Goal: Task Accomplishment & Management: Use online tool/utility

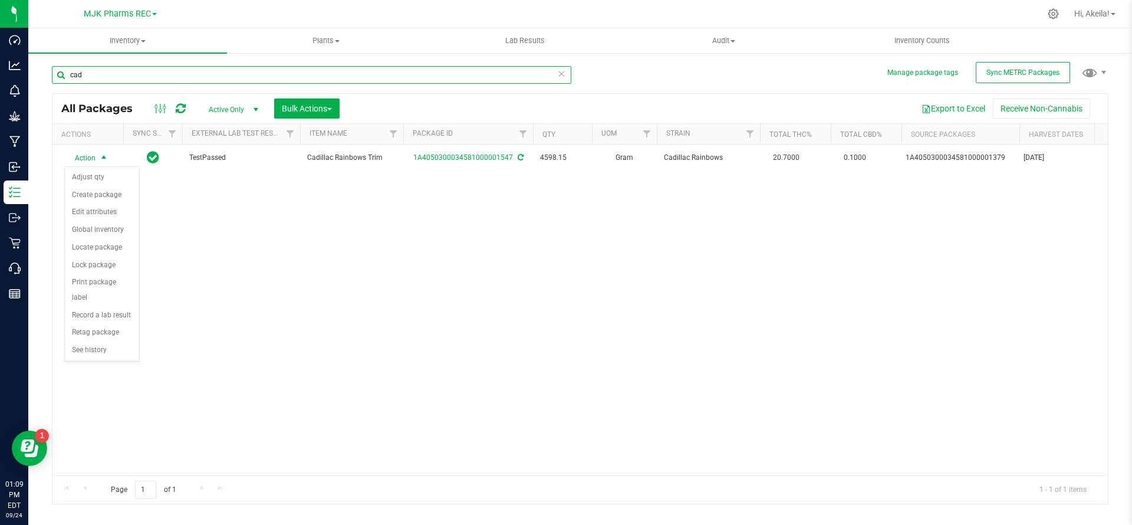
click at [225, 73] on input "cad" at bounding box center [311, 75] width 519 height 18
type input "sour diesel"
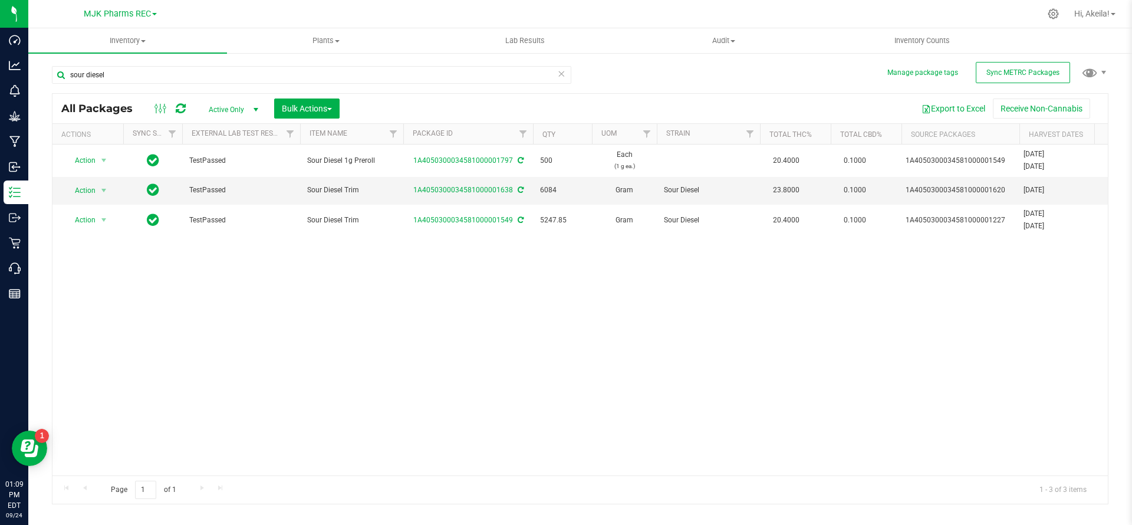
click at [561, 70] on icon at bounding box center [561, 73] width 8 height 14
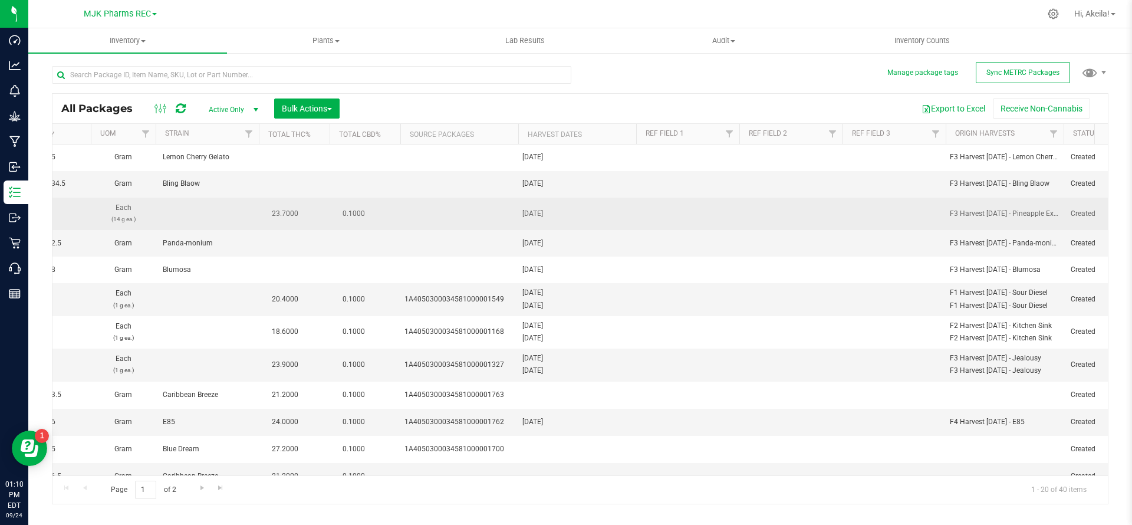
click at [534, 213] on div "[DATE]" at bounding box center [577, 213] width 110 height 11
copy div "[DATE]"
click at [683, 209] on td at bounding box center [687, 214] width 103 height 32
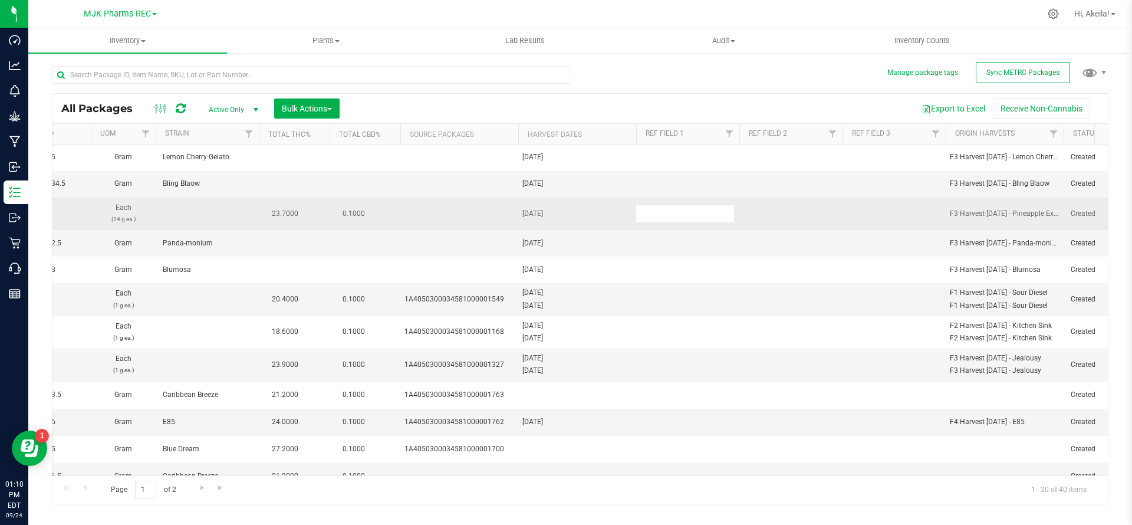
type input "[DATE]"
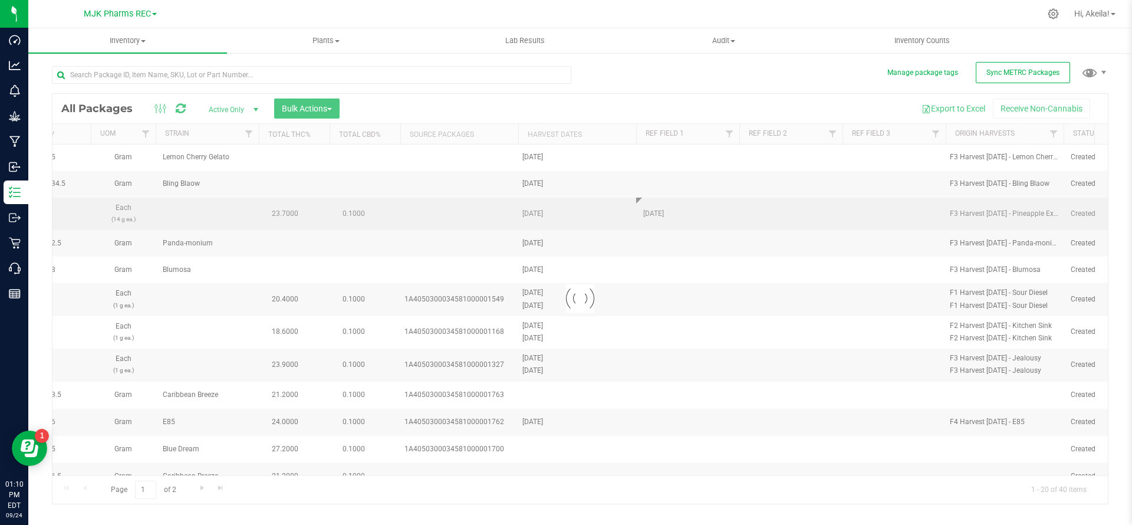
click at [848, 213] on div "Loading... All Packages Active Only Active Only Lab Samples Locked All External…" at bounding box center [580, 298] width 1057 height 411
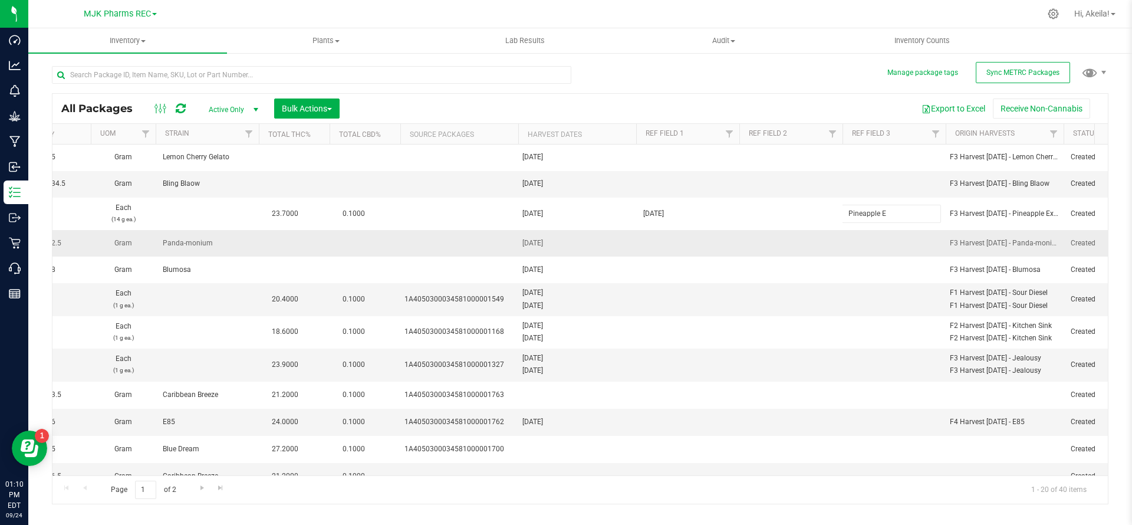
type input "Pineapple Express"
click at [672, 476] on div "Page 1 of 2 1 - 20 of 40 items" at bounding box center [579, 489] width 1055 height 28
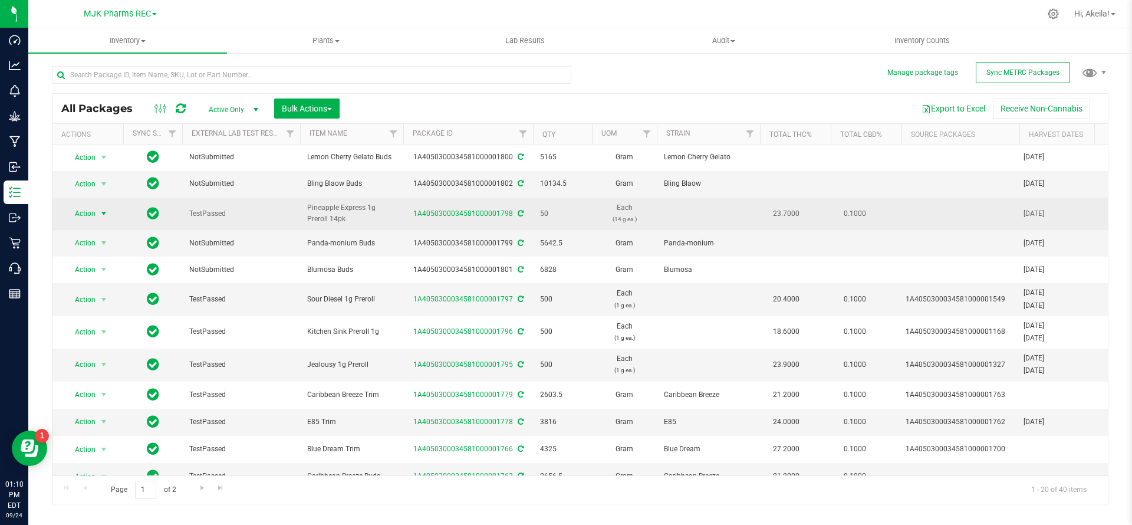
click at [88, 219] on span "Action" at bounding box center [80, 213] width 32 height 17
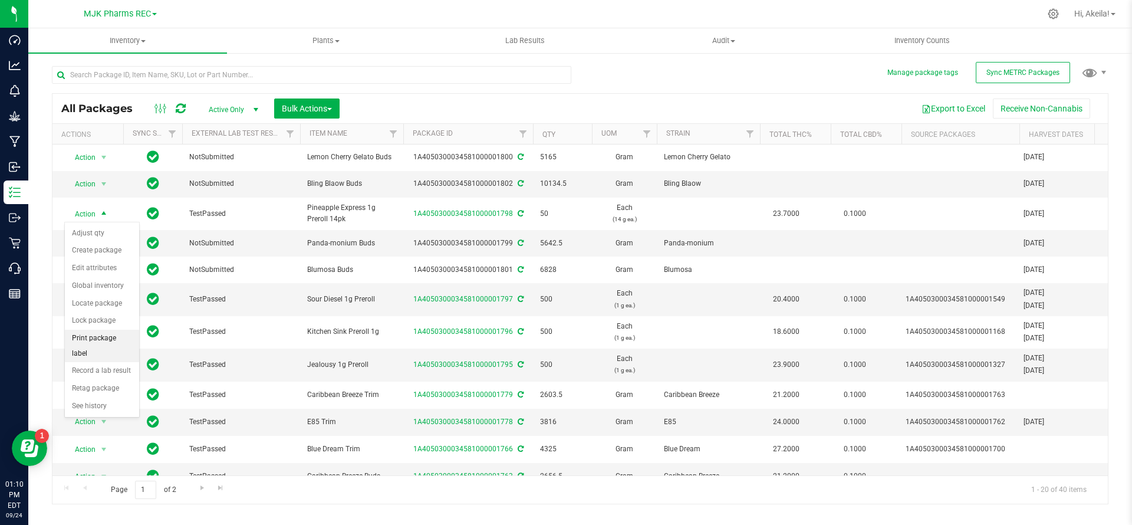
click at [84, 339] on li "Print package label" at bounding box center [102, 346] width 74 height 32
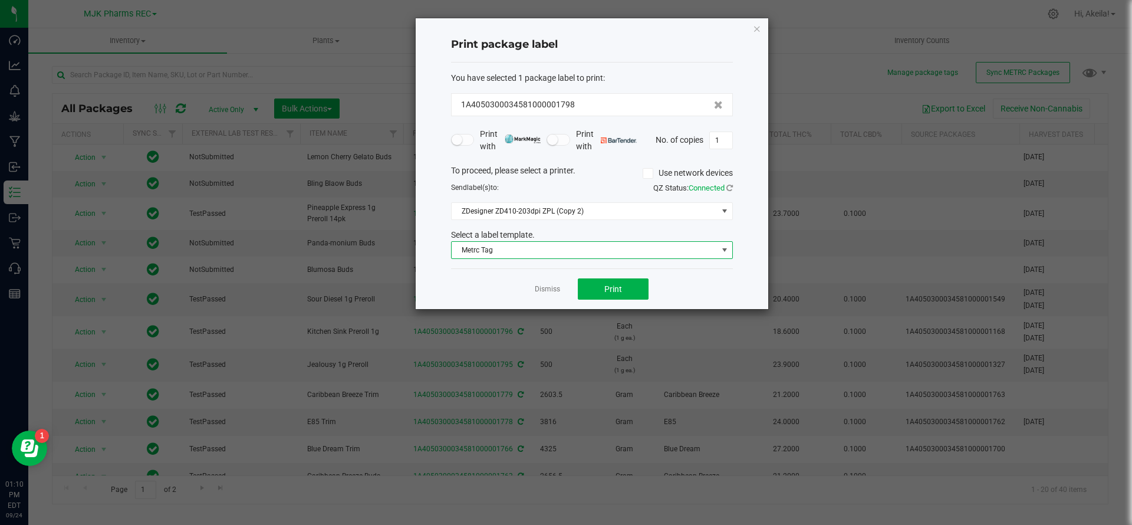
click at [584, 247] on span "Metrc Tag" at bounding box center [585, 250] width 266 height 17
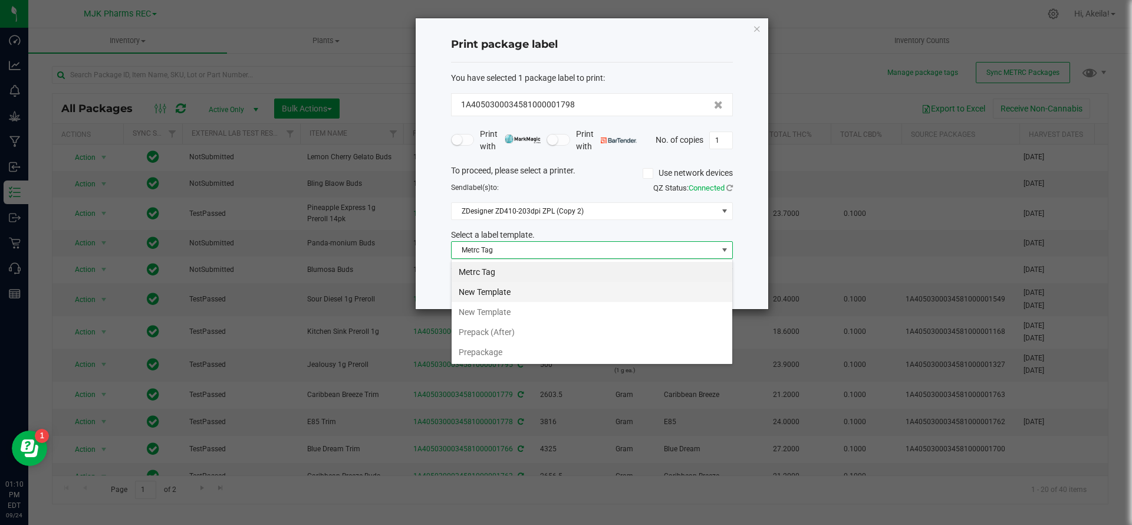
scroll to position [18, 282]
click at [505, 325] on li "Prepack (After)" at bounding box center [592, 332] width 281 height 20
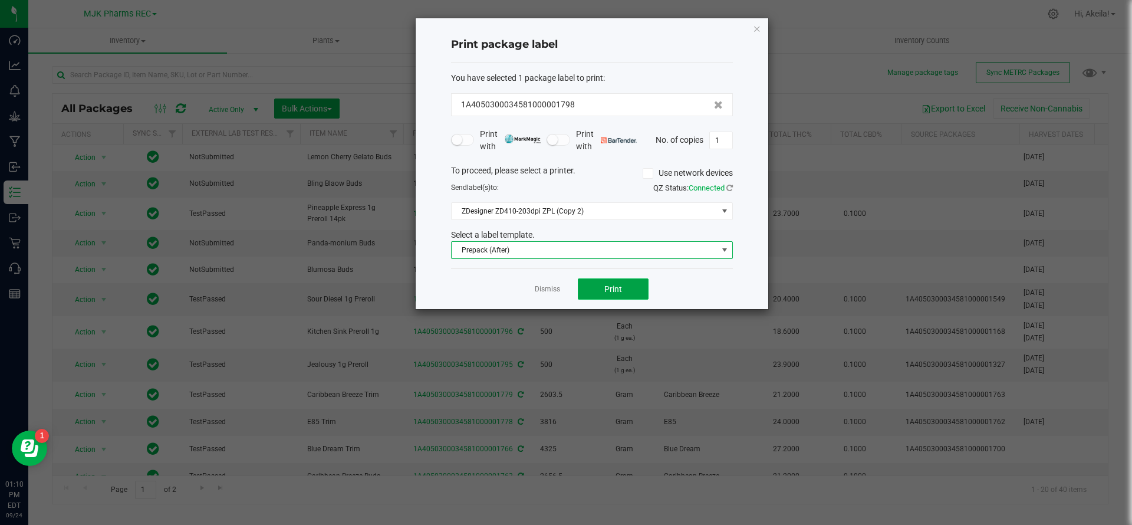
click at [606, 290] on span "Print" at bounding box center [613, 288] width 18 height 9
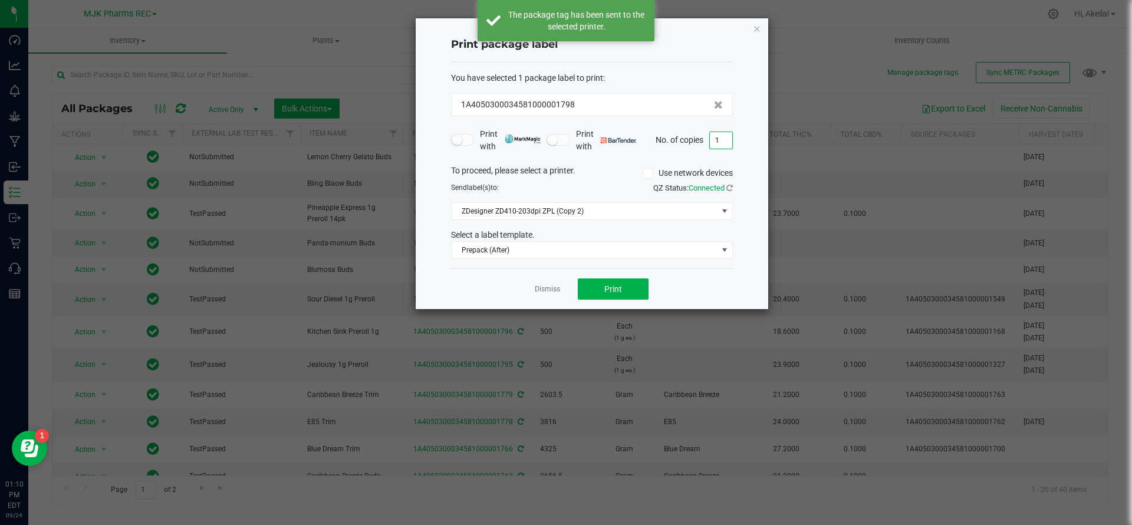
click at [721, 134] on input "1" at bounding box center [721, 140] width 22 height 17
type input "49"
click at [541, 279] on div "Dismiss Print" at bounding box center [592, 288] width 282 height 41
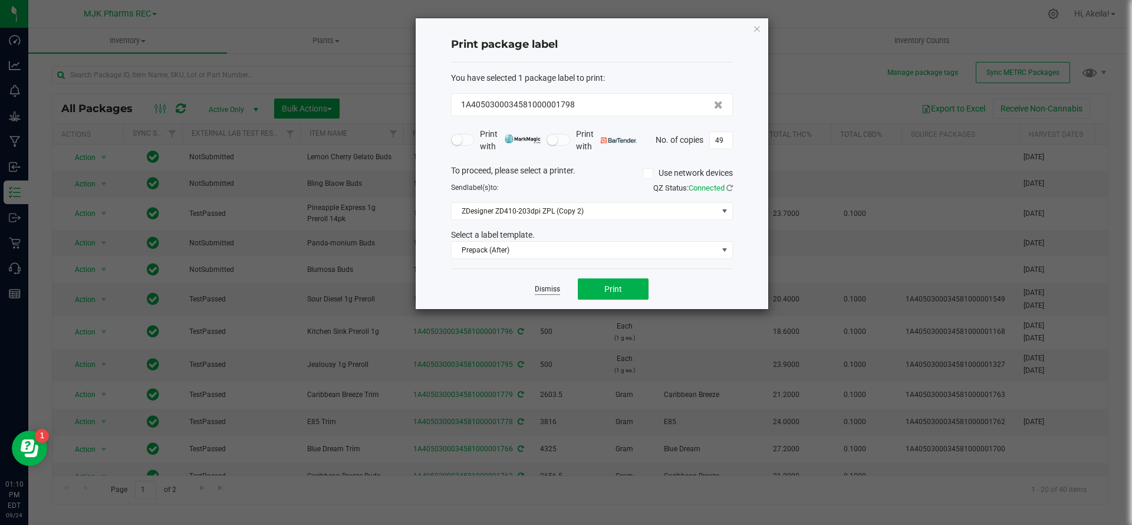
click at [540, 288] on link "Dismiss" at bounding box center [547, 289] width 25 height 10
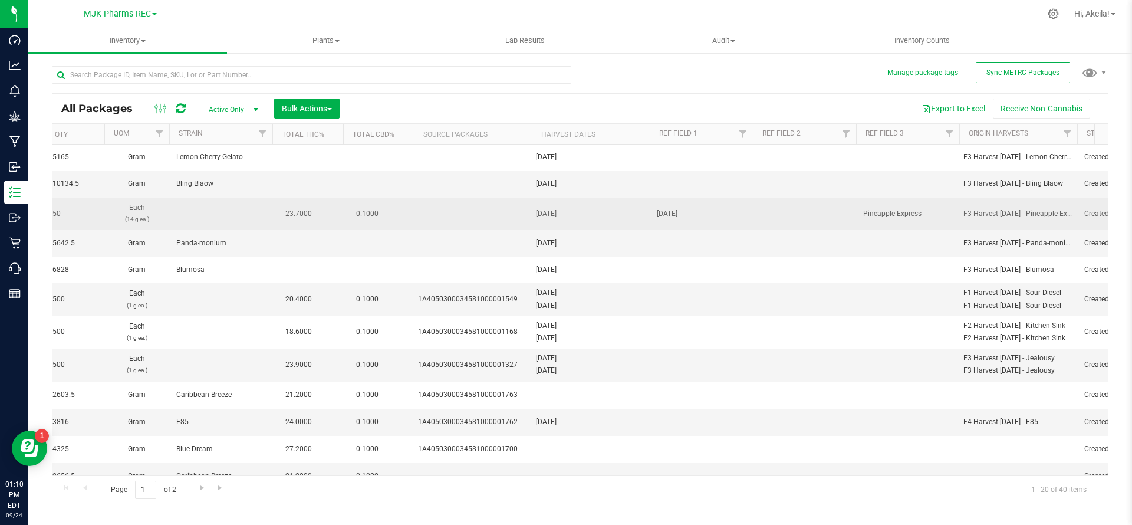
click at [898, 220] on td "Pineapple Express" at bounding box center [907, 214] width 103 height 32
click at [897, 213] on input "Pineapple Express" at bounding box center [905, 214] width 99 height 18
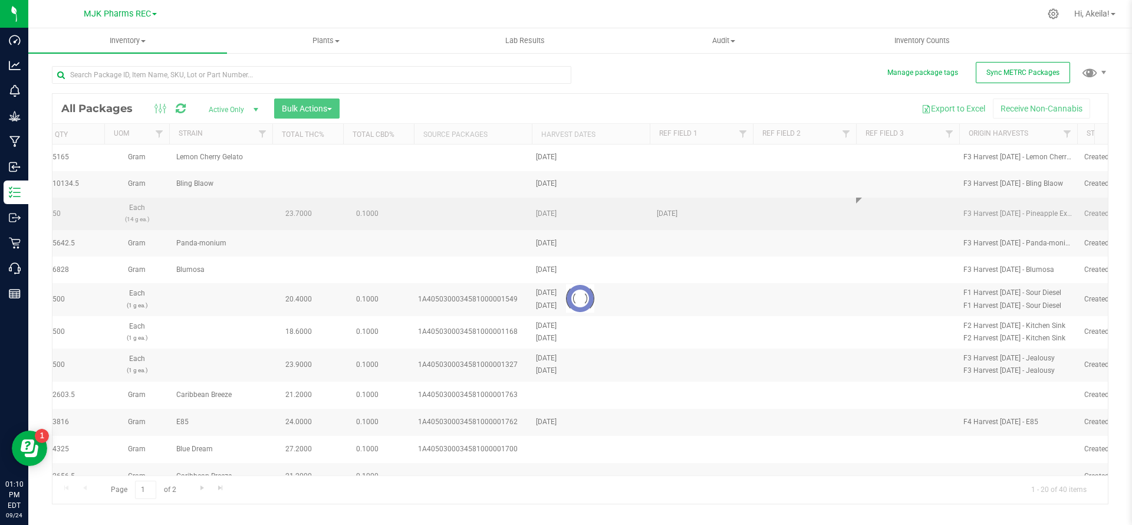
click at [811, 219] on div "Loading... All Packages Active Only Active Only Lab Samples Locked All External…" at bounding box center [580, 298] width 1057 height 411
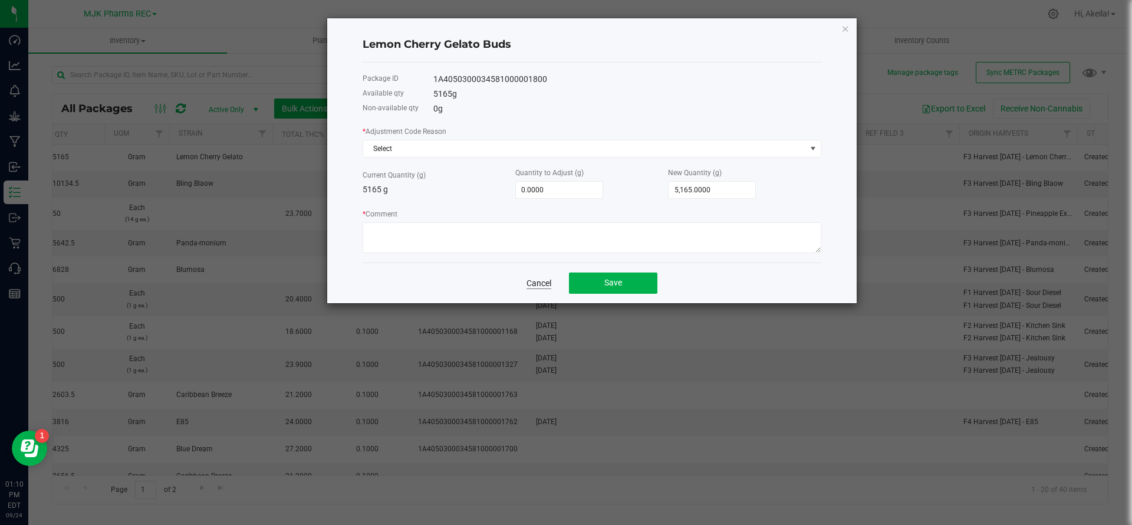
click at [534, 287] on link "Cancel" at bounding box center [539, 283] width 25 height 12
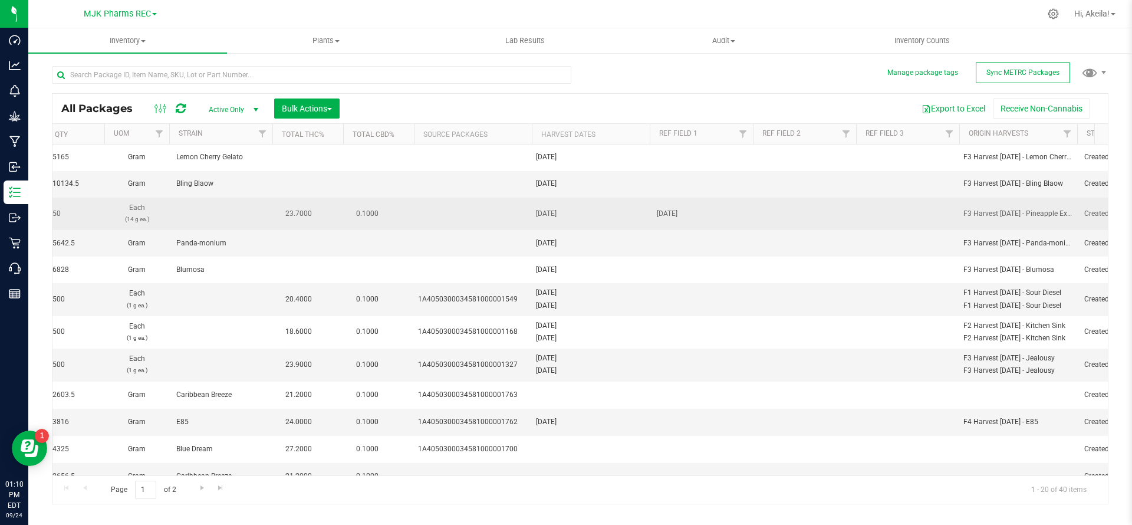
click at [749, 221] on td "[DATE]" at bounding box center [701, 214] width 103 height 32
click at [755, 216] on td at bounding box center [804, 214] width 103 height 32
type input "Pineapple Express"
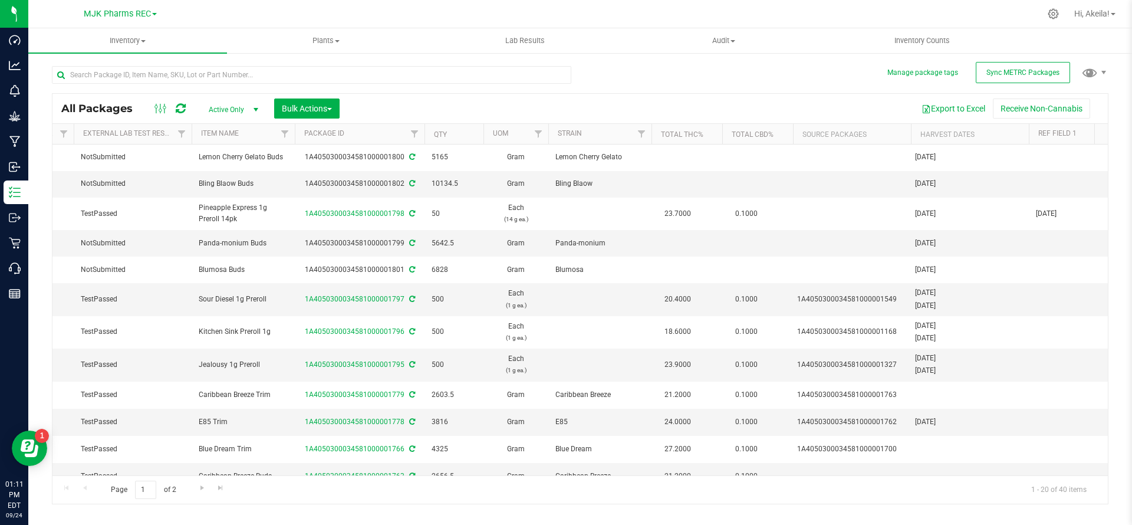
scroll to position [0, 0]
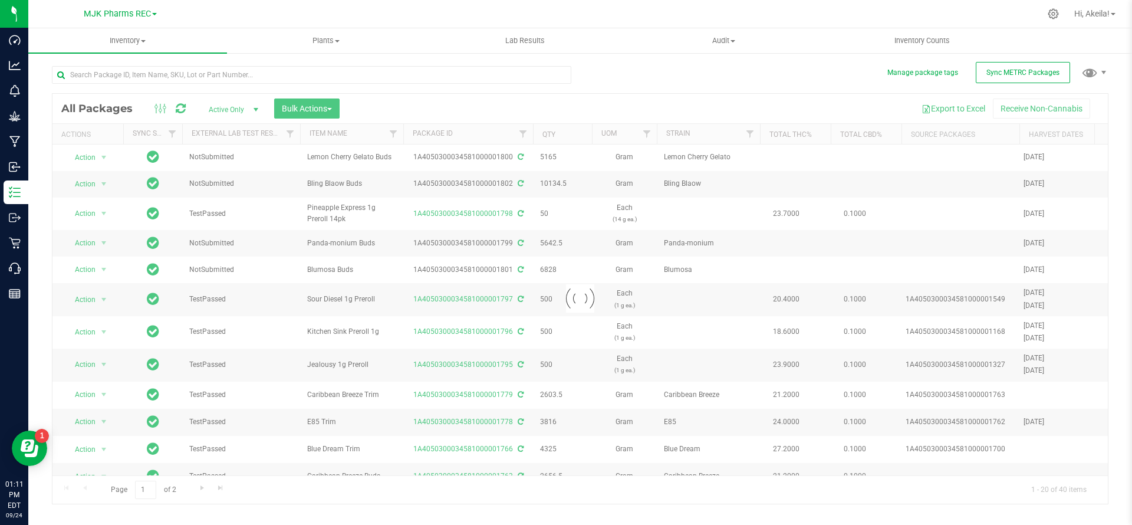
drag, startPoint x: 285, startPoint y: 211, endPoint x: 97, endPoint y: 295, distance: 205.9
click at [285, 212] on div "Loading... All Packages Active Only Active Only Lab Samples Locked All External…" at bounding box center [580, 298] width 1057 height 411
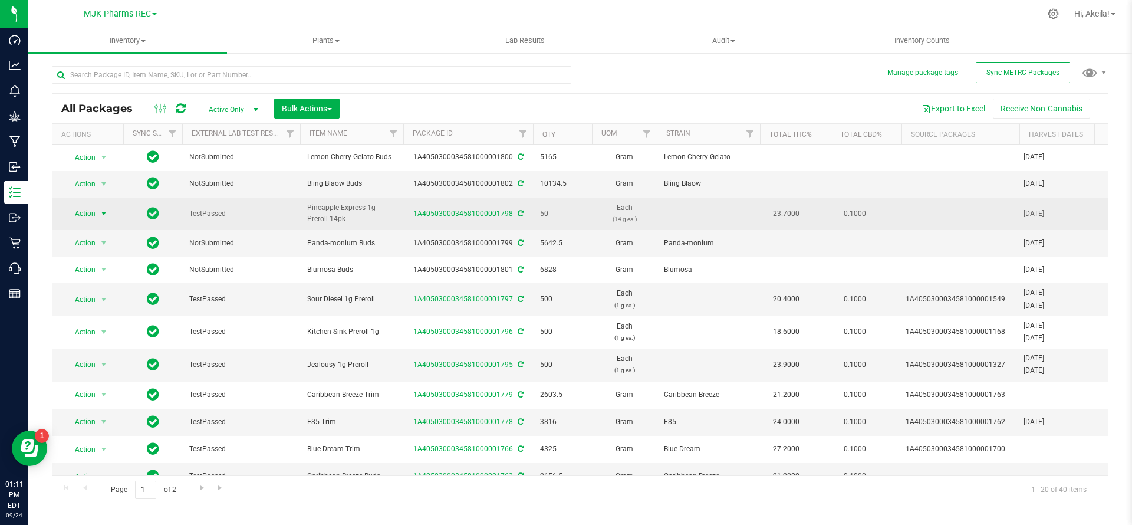
click at [96, 215] on span "Action" at bounding box center [80, 213] width 32 height 17
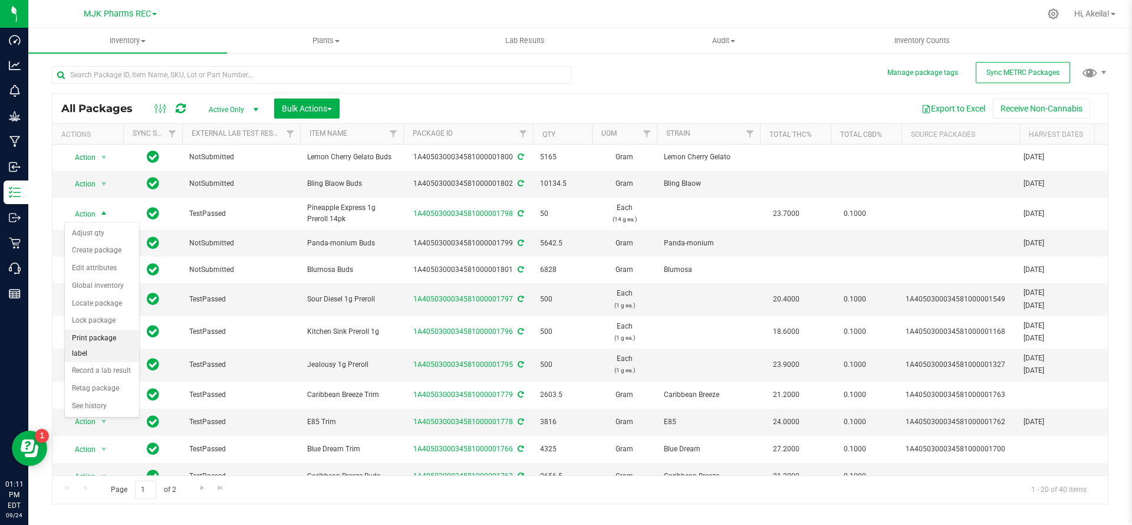
click at [111, 340] on li "Print package label" at bounding box center [102, 346] width 74 height 32
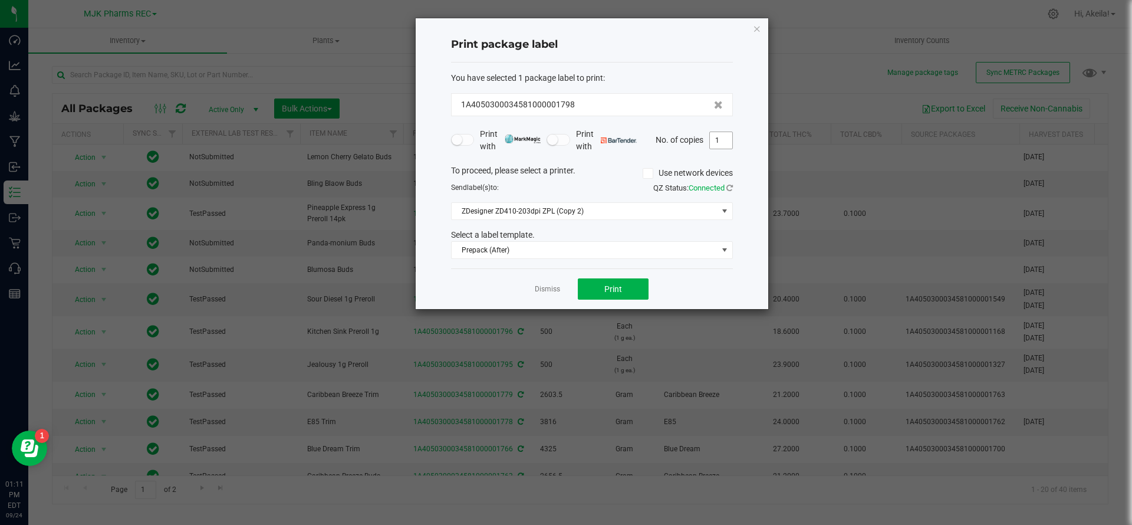
click at [715, 142] on input "1" at bounding box center [721, 140] width 22 height 17
type input "50"
drag, startPoint x: 637, startPoint y: 286, endPoint x: 647, endPoint y: 282, distance: 10.1
click at [647, 282] on button "Print" at bounding box center [613, 288] width 71 height 21
click at [542, 287] on link "Dismiss" at bounding box center [547, 289] width 25 height 10
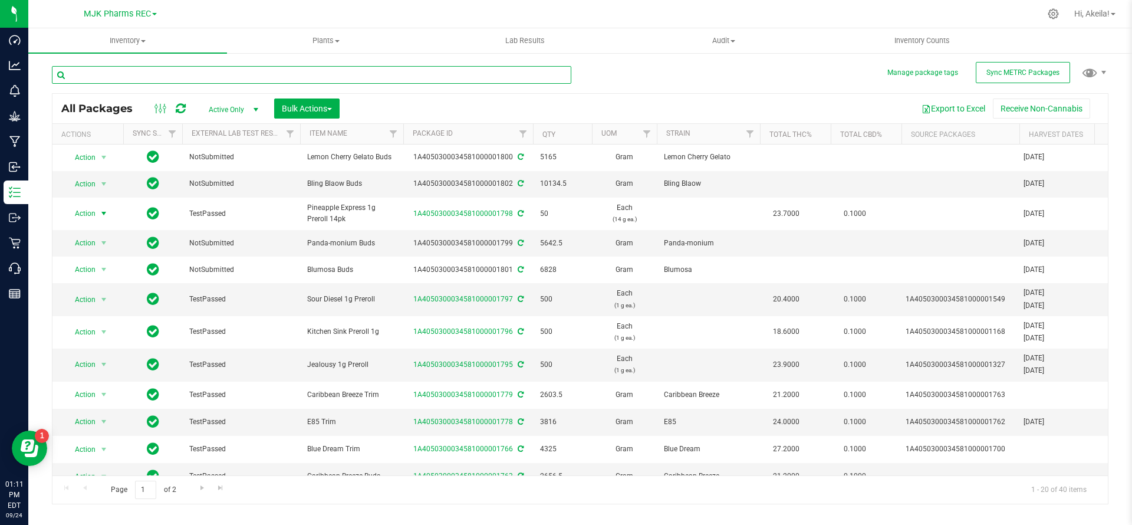
click at [449, 72] on input "text" at bounding box center [311, 75] width 519 height 18
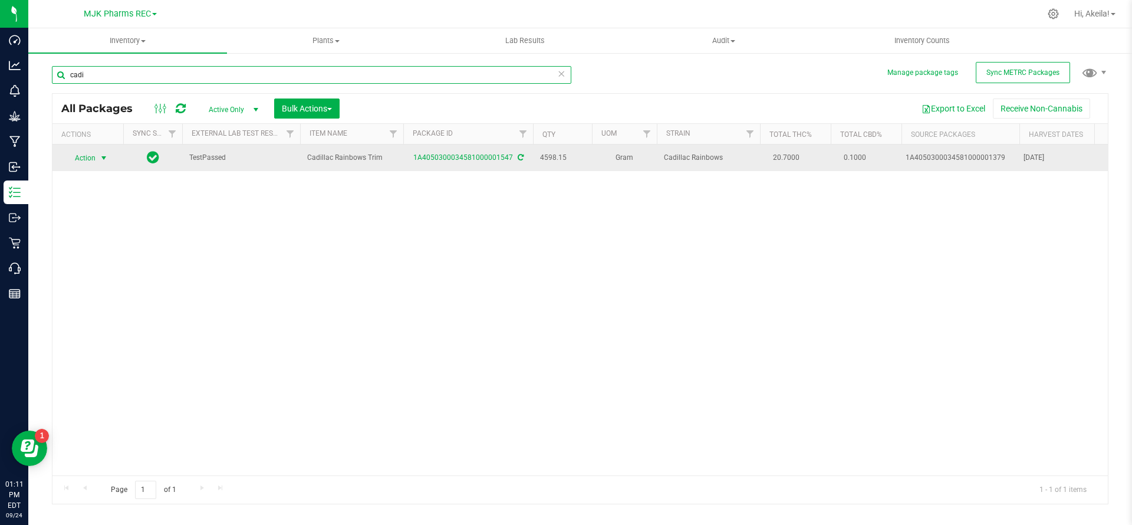
type input "cadi"
click at [86, 159] on span "Action" at bounding box center [80, 158] width 32 height 17
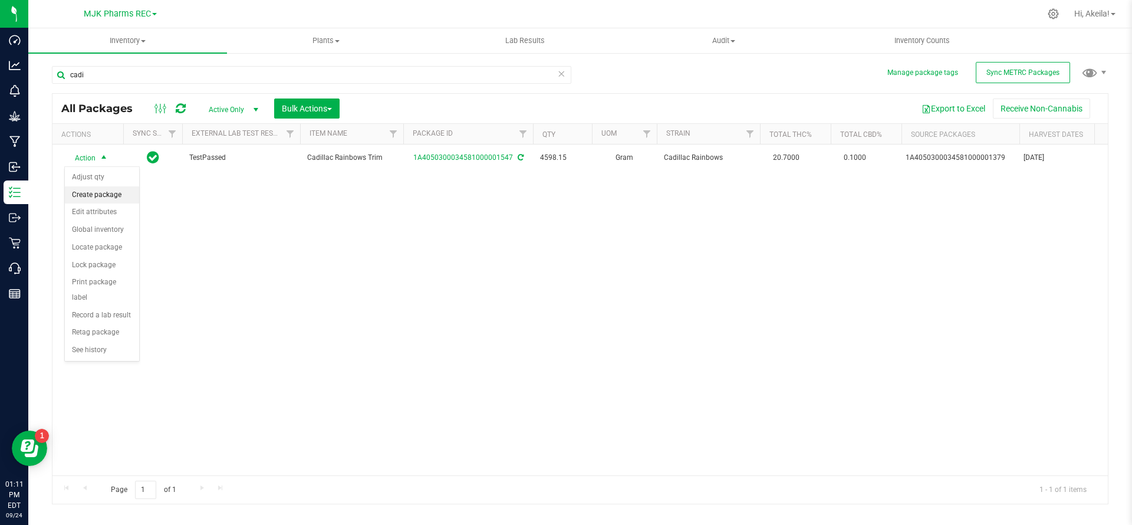
click at [107, 192] on li "Create package" at bounding box center [102, 195] width 74 height 18
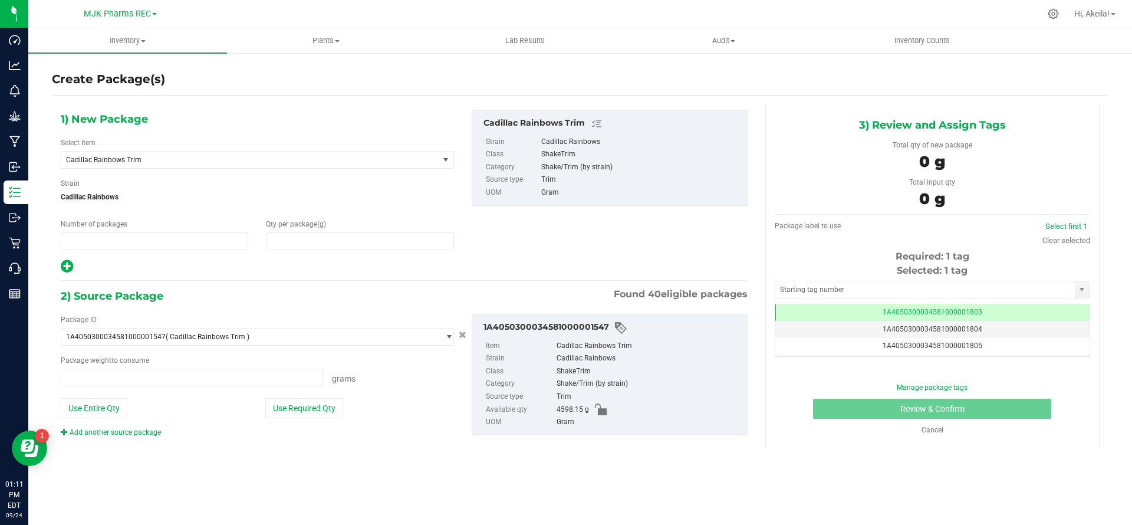
type input "1"
type input "0.0000"
type input "0.0000 g"
click at [169, 167] on span "Cadillac Rainbows Trim" at bounding box center [249, 160] width 377 height 17
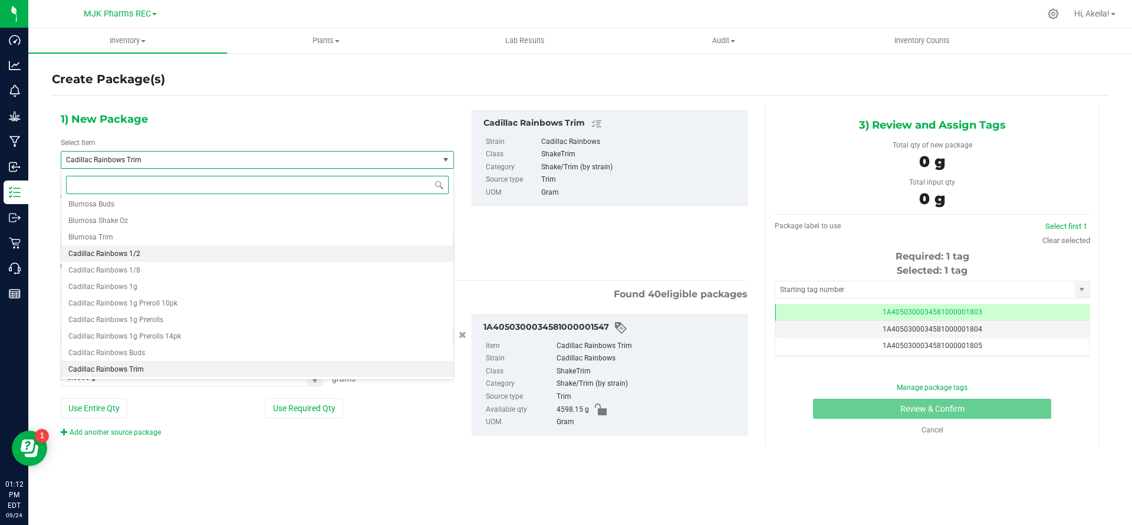
scroll to position [1425, 0]
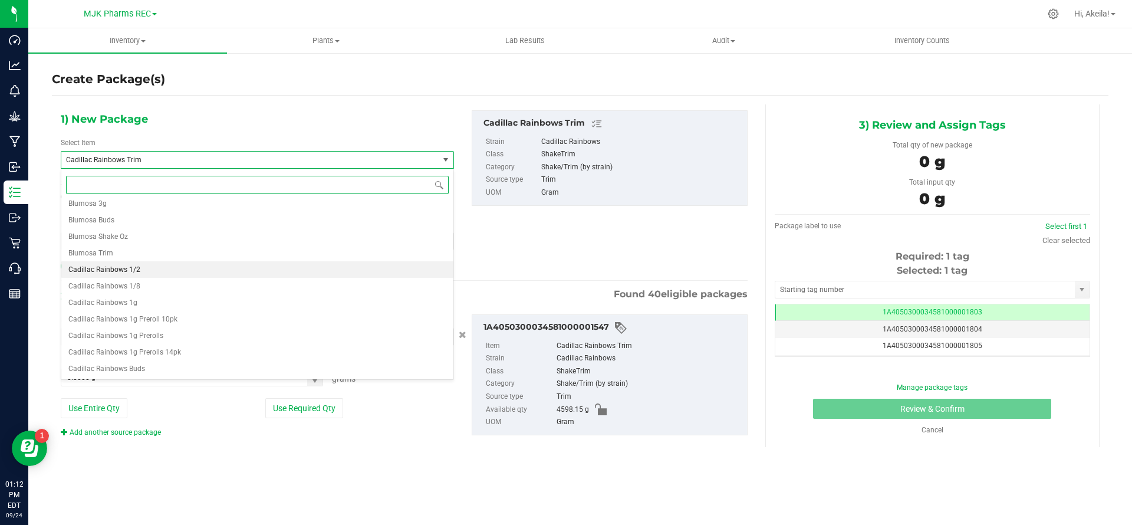
type input "`"
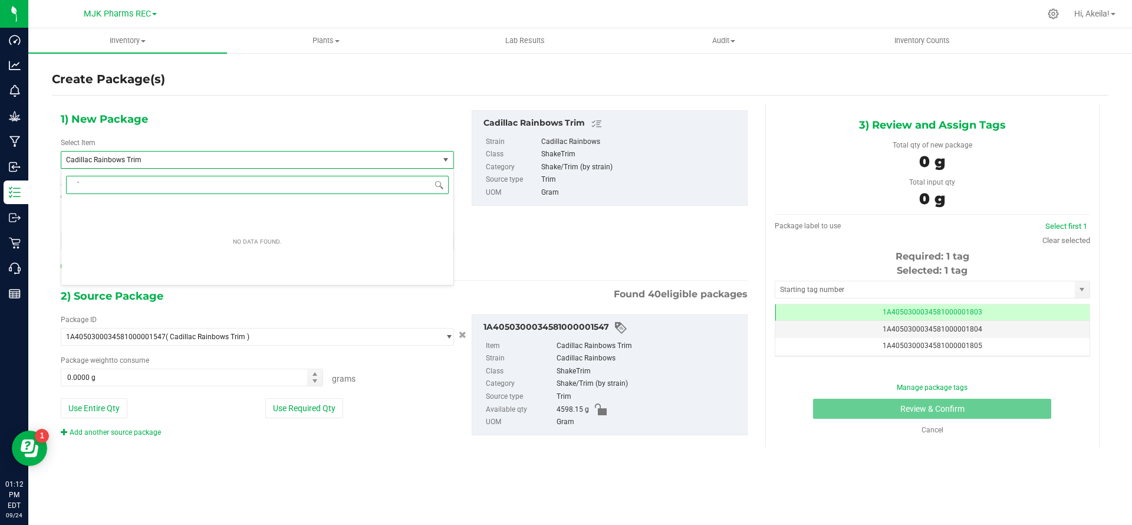
scroll to position [0, 0]
